Goal: Task Accomplishment & Management: Manage account settings

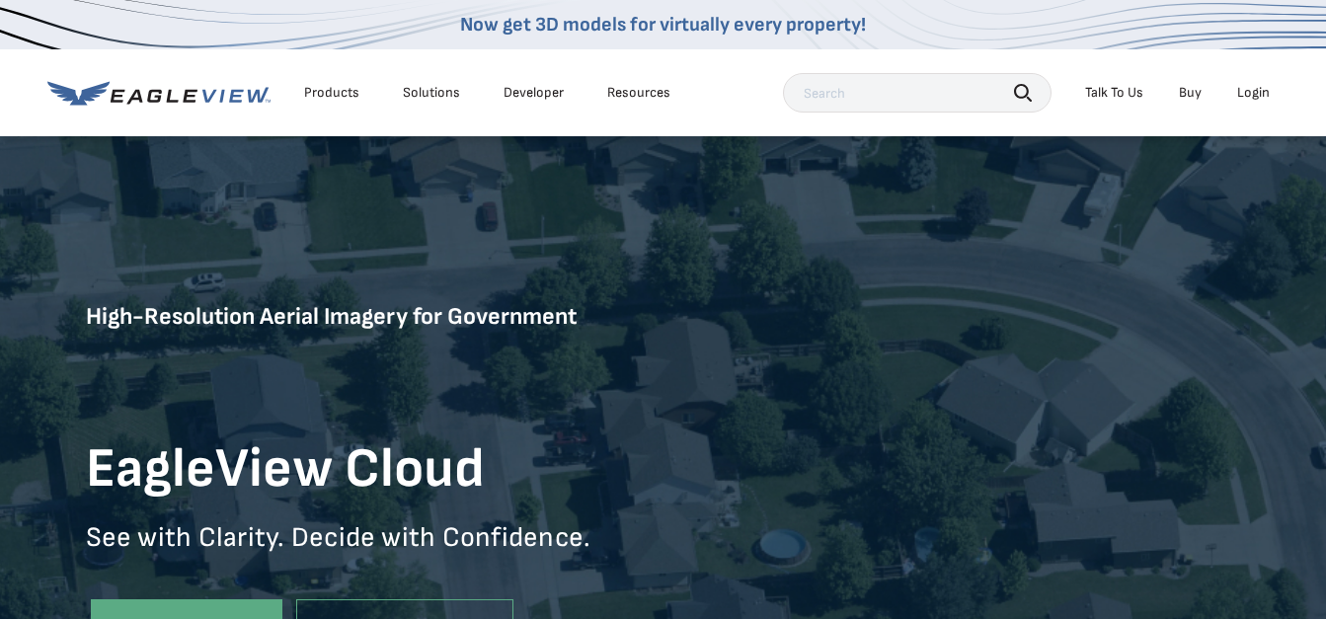
click at [1256, 91] on div "Login" at bounding box center [1253, 93] width 33 height 18
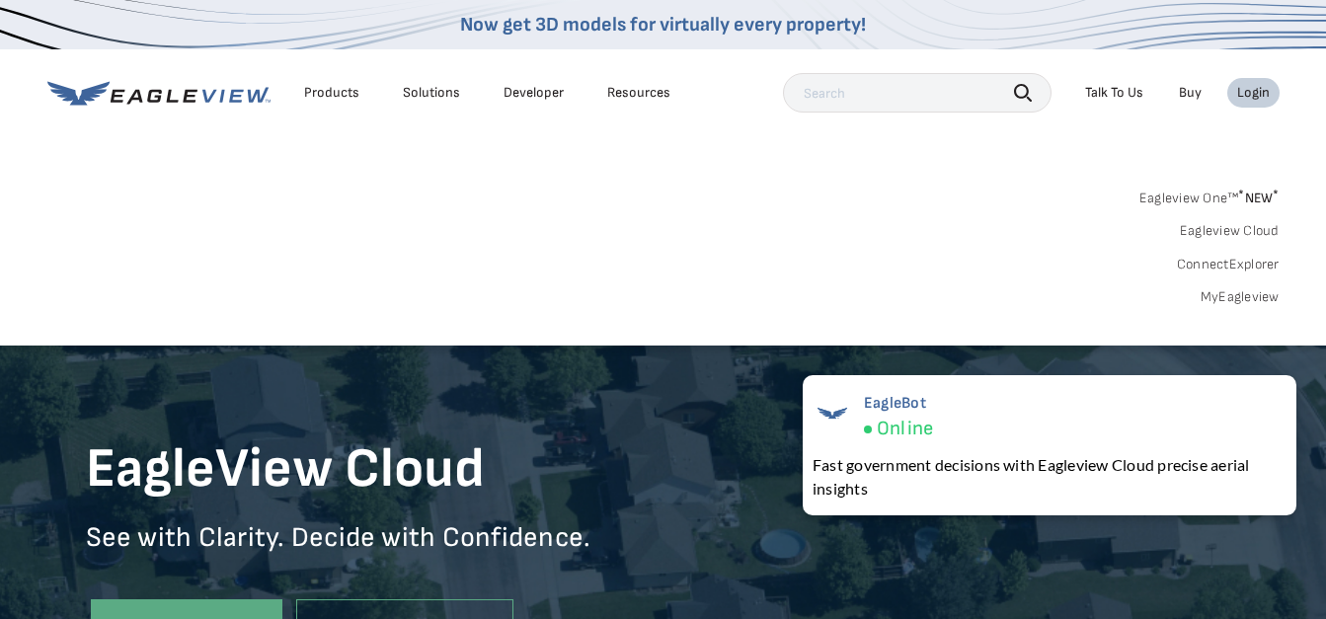
click at [1252, 95] on div "Login" at bounding box center [1253, 93] width 33 height 18
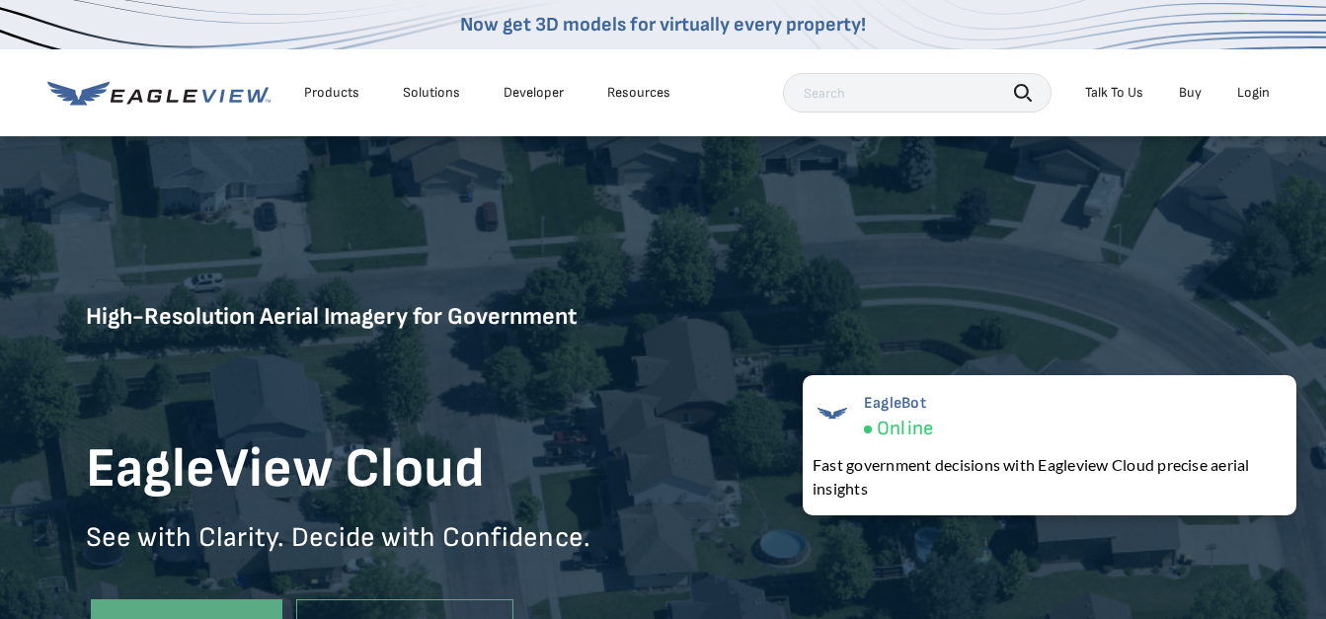
click at [1252, 95] on div "Login" at bounding box center [1253, 93] width 33 height 18
click at [1237, 102] on li "Login" at bounding box center [1253, 93] width 52 height 30
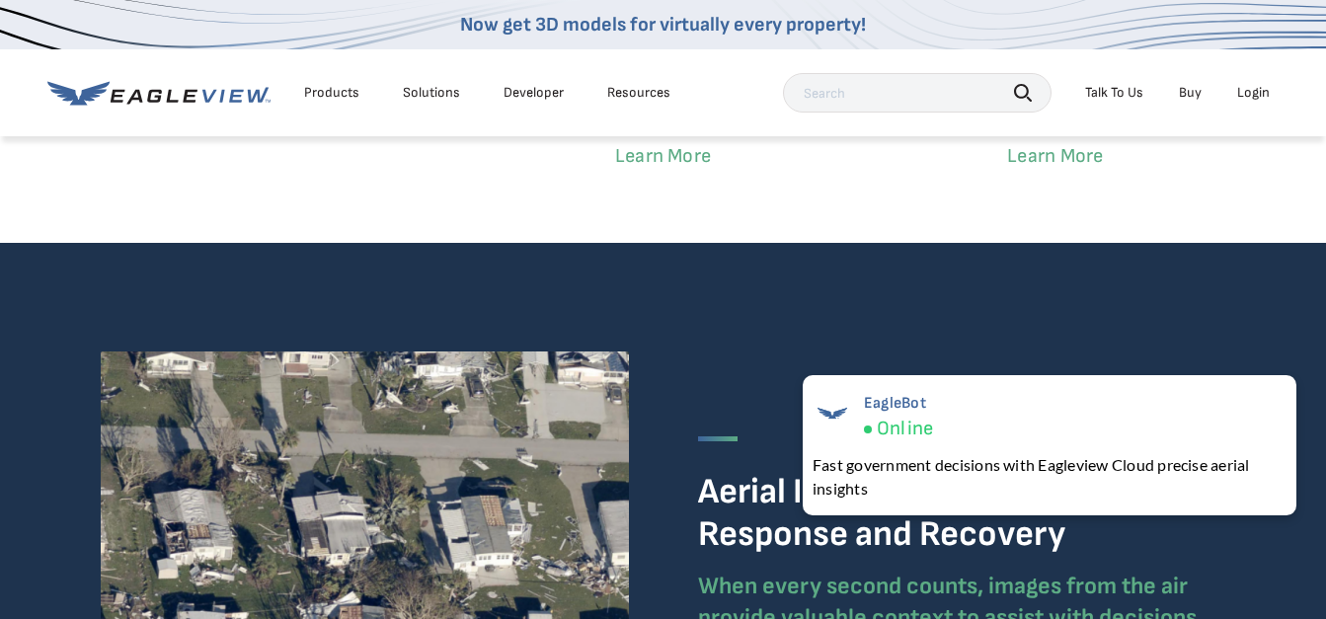
scroll to position [4039, 0]
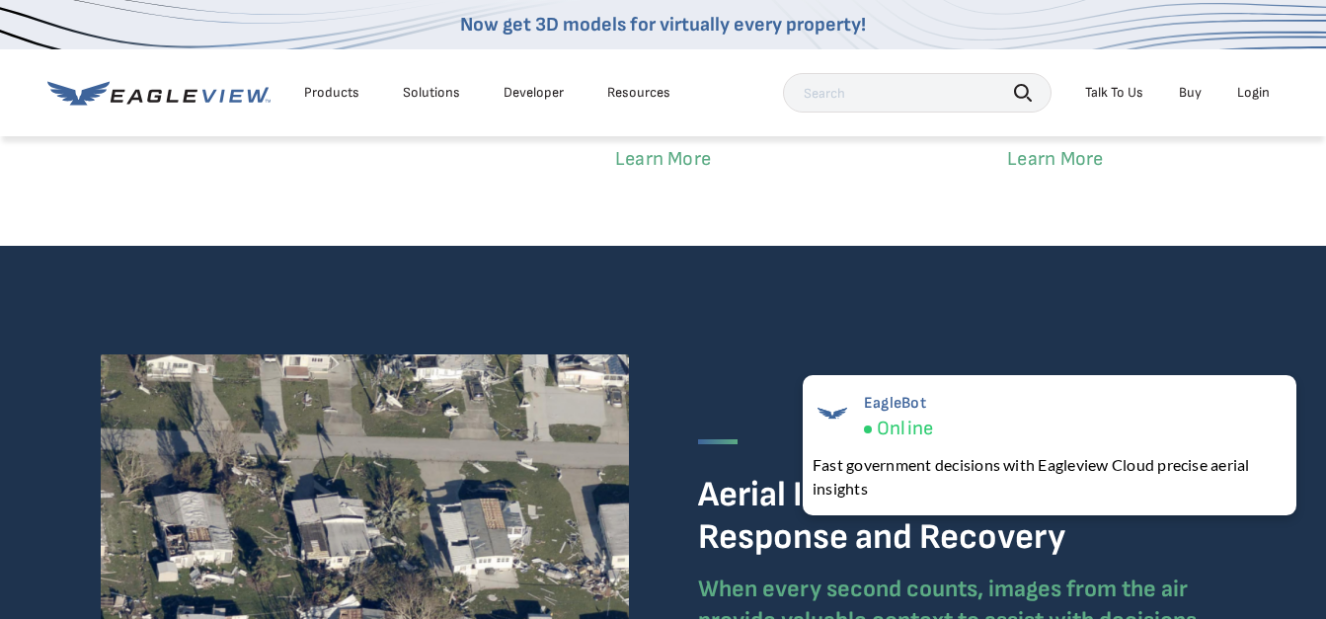
click at [1259, 89] on div "Login" at bounding box center [1253, 93] width 33 height 18
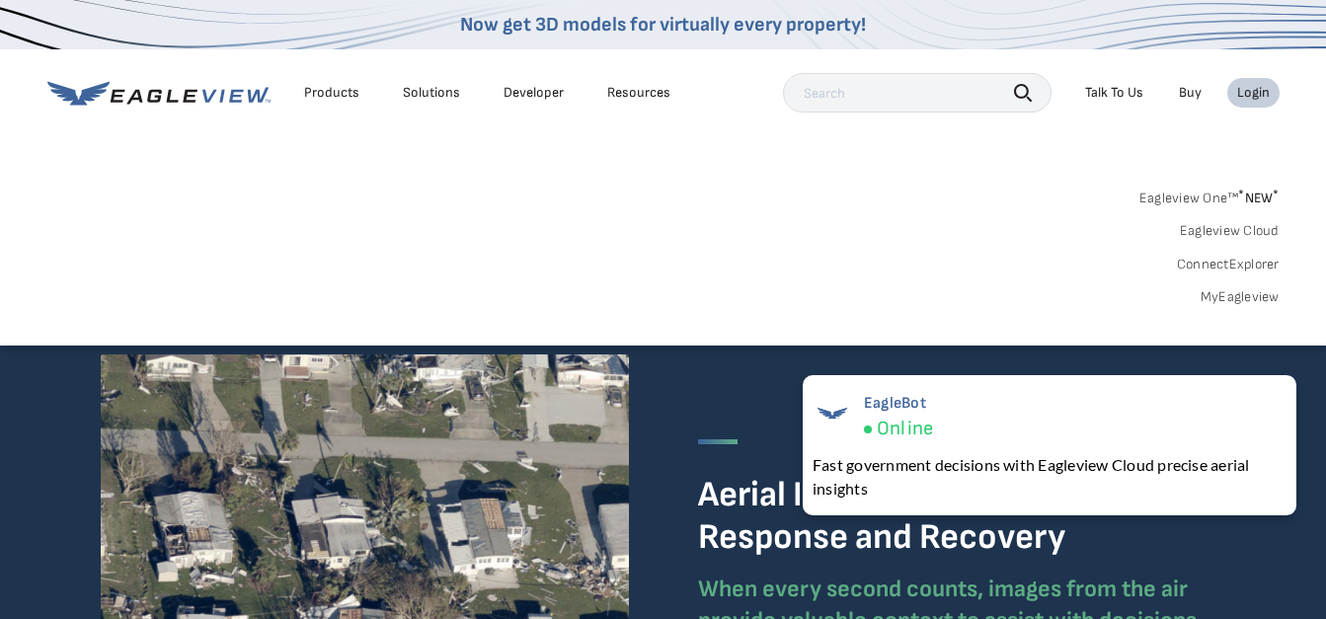
click at [1240, 300] on link "MyEagleview" at bounding box center [1240, 297] width 79 height 18
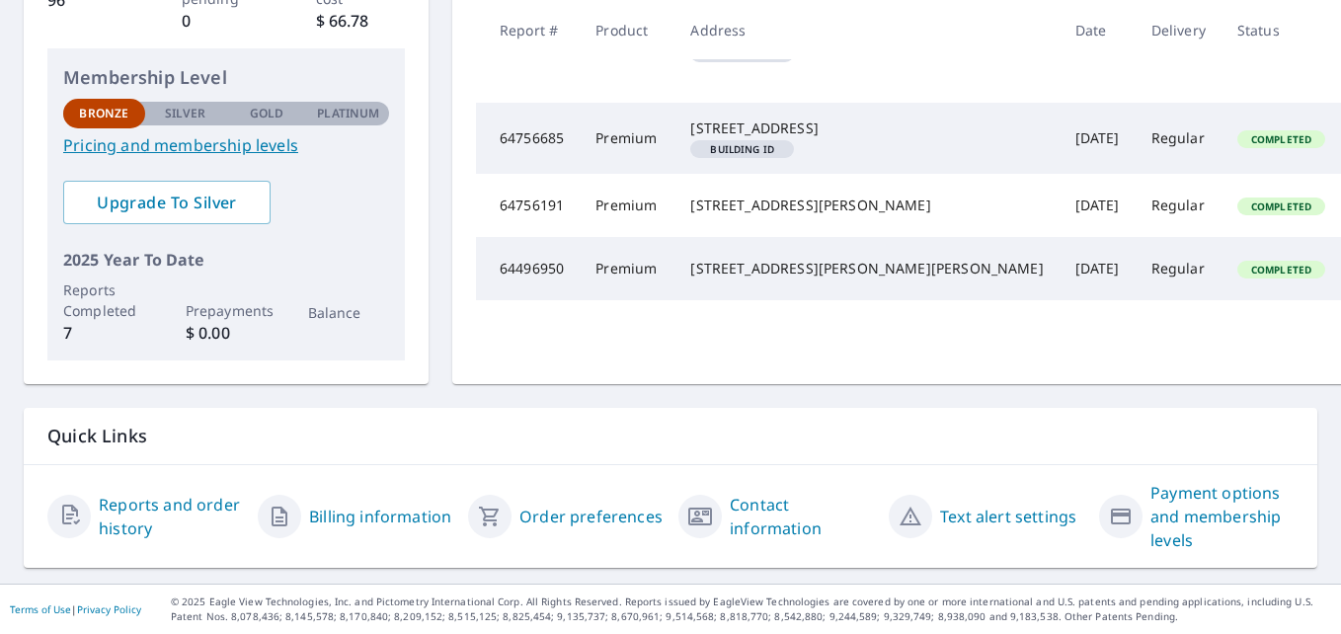
scroll to position [441, 0]
click at [1189, 510] on link "Payment options and membership levels" at bounding box center [1221, 516] width 143 height 71
